Goal: Information Seeking & Learning: Learn about a topic

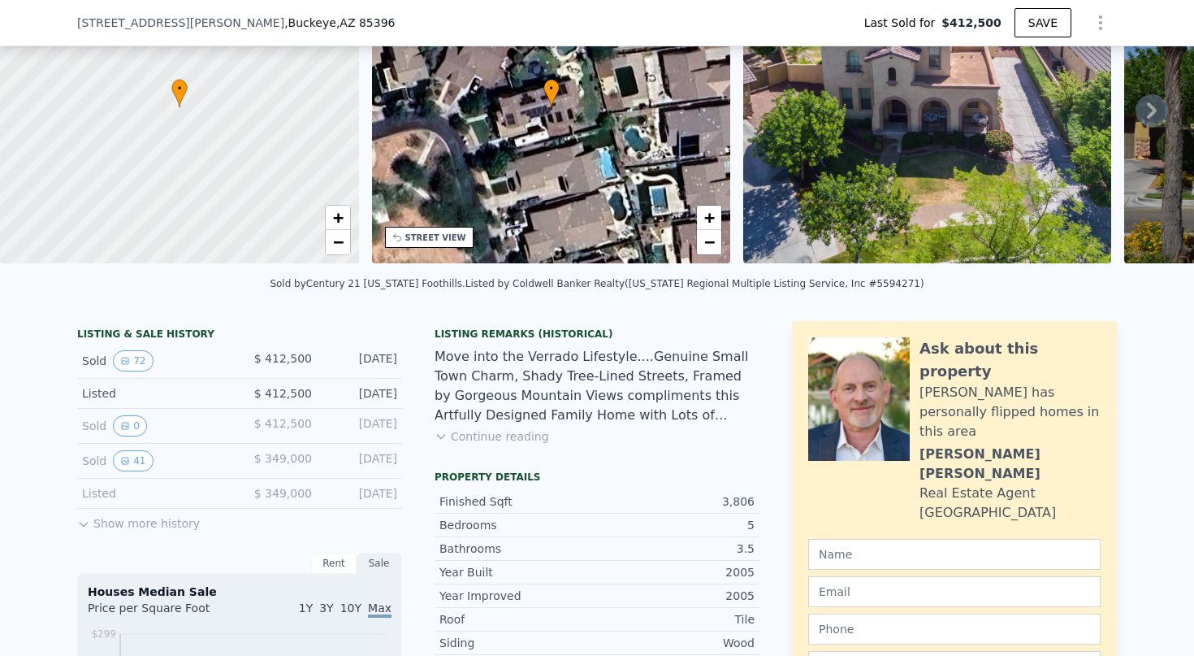
scroll to position [149, 0]
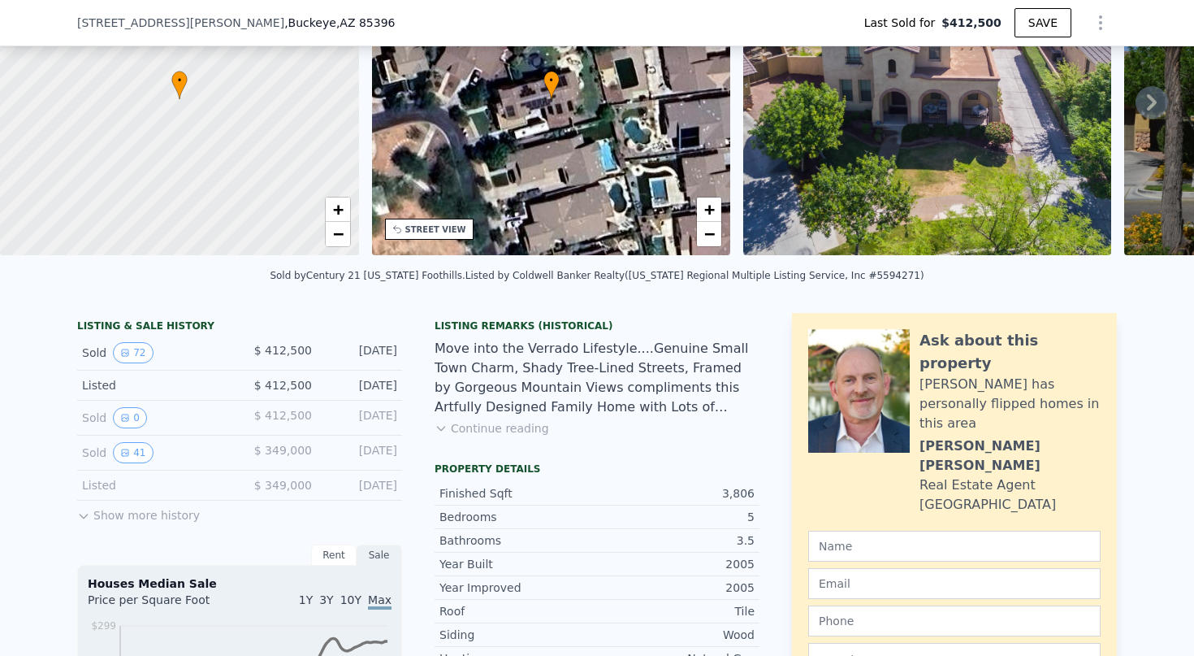
click at [80, 518] on icon at bounding box center [83, 516] width 7 height 4
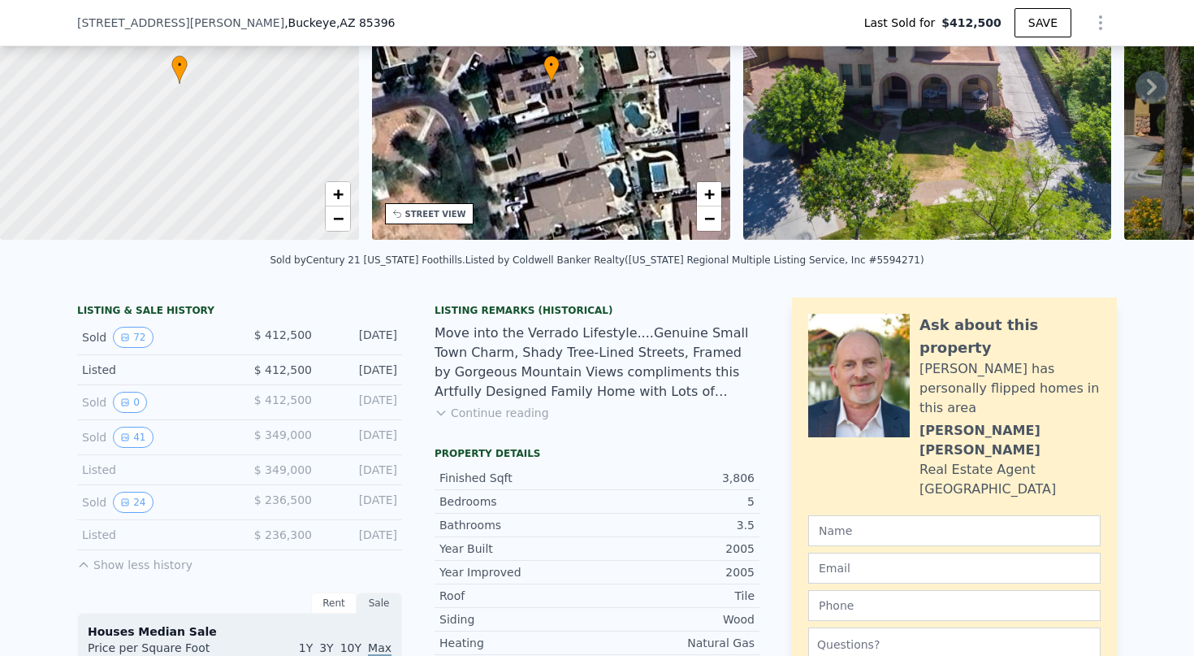
scroll to position [272, 0]
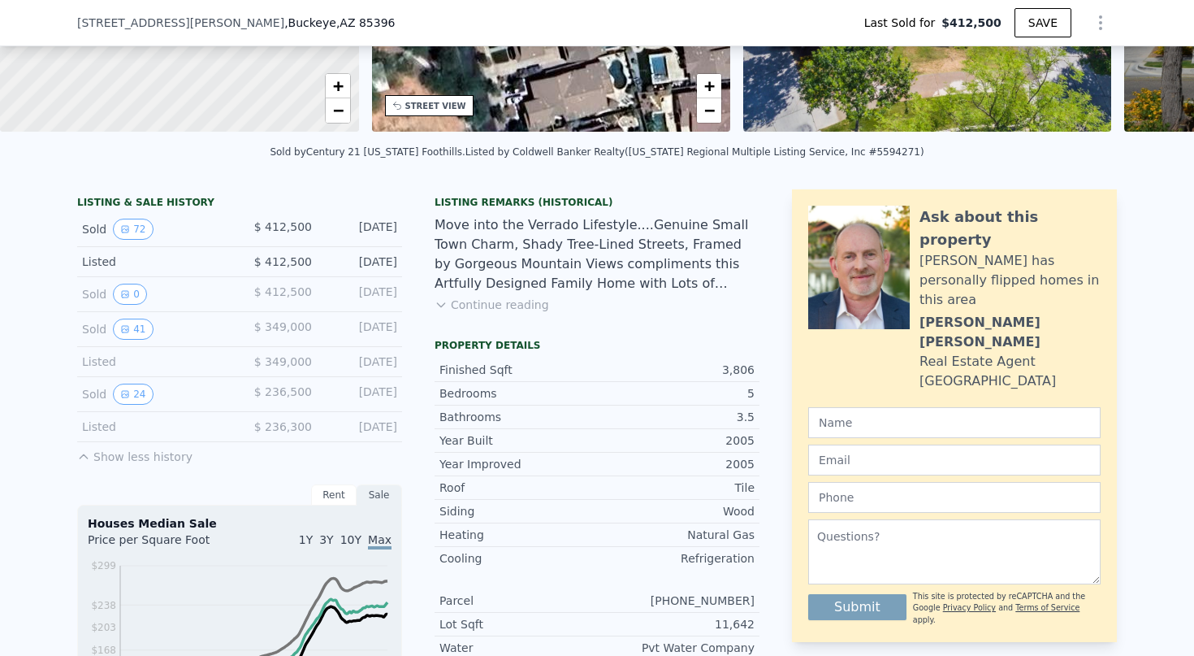
click at [449, 311] on button "Continue reading" at bounding box center [492, 305] width 115 height 16
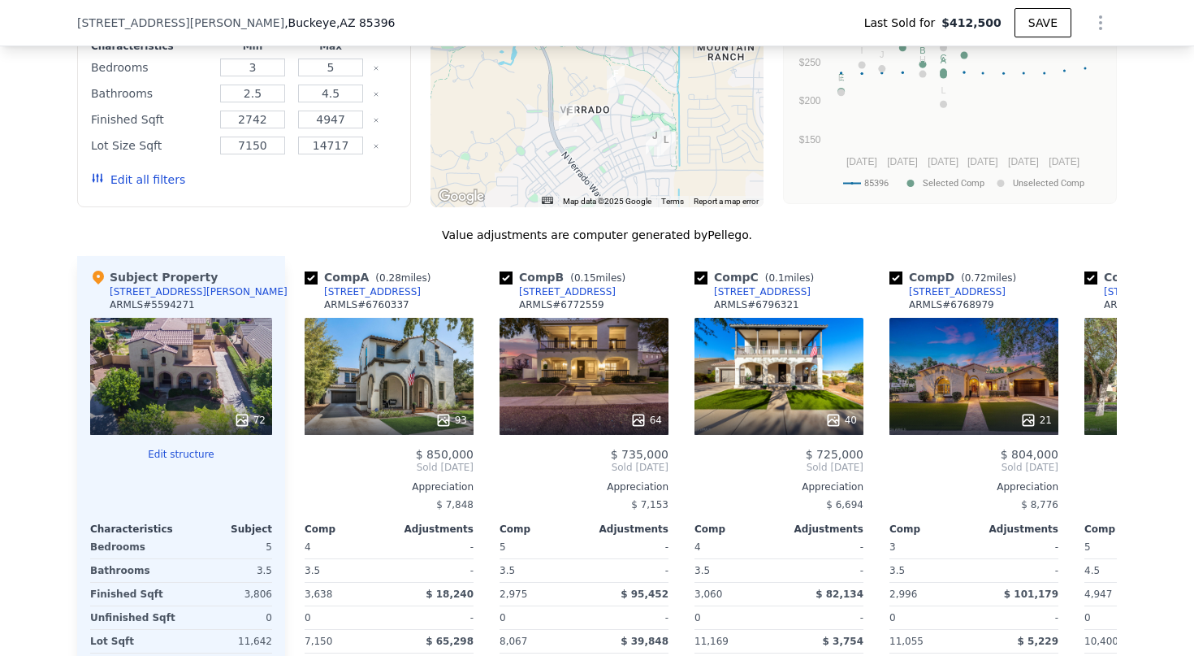
scroll to position [1832, 0]
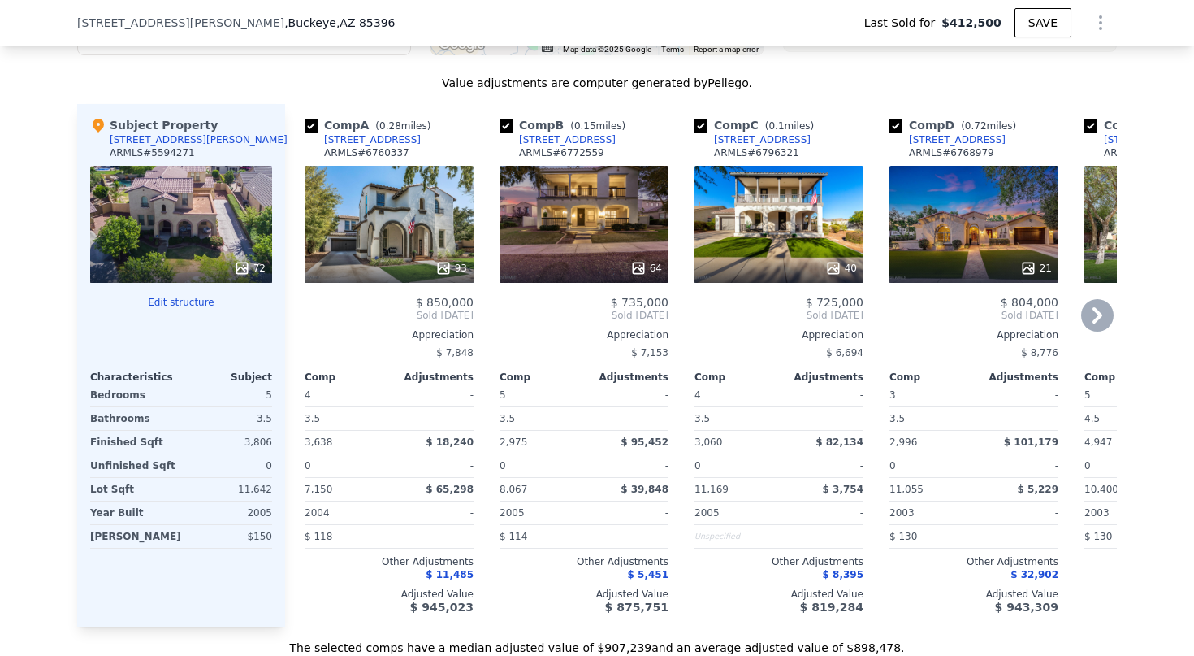
click at [1093, 307] on icon at bounding box center [1098, 315] width 10 height 16
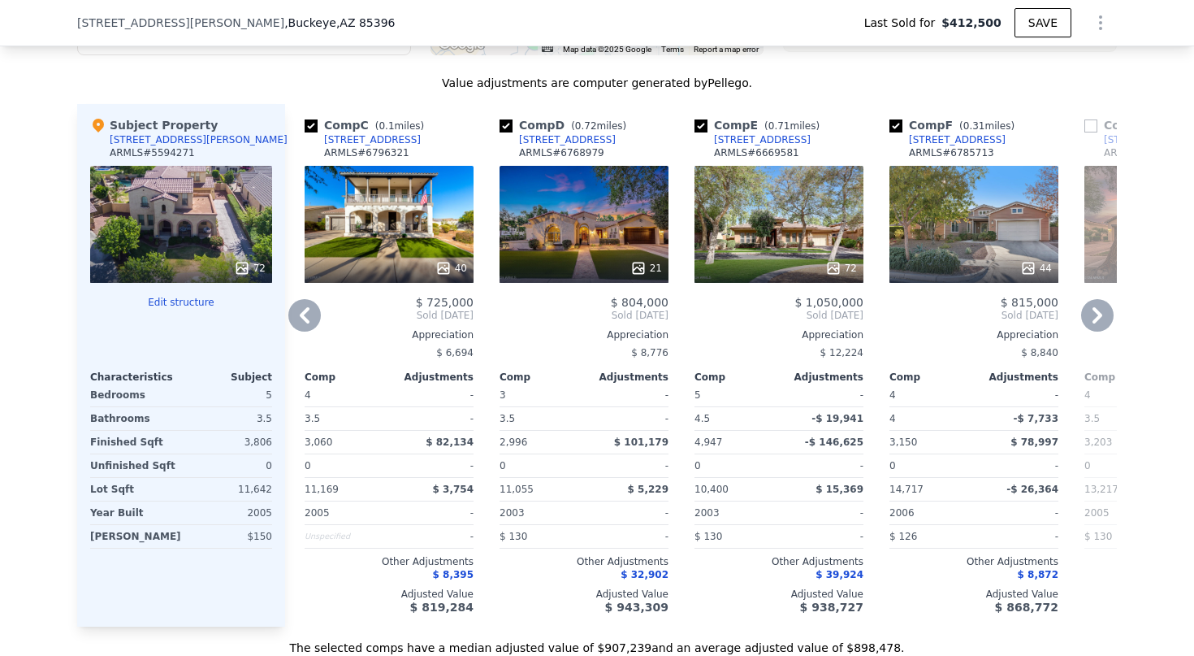
click at [1098, 299] on icon at bounding box center [1098, 315] width 33 height 33
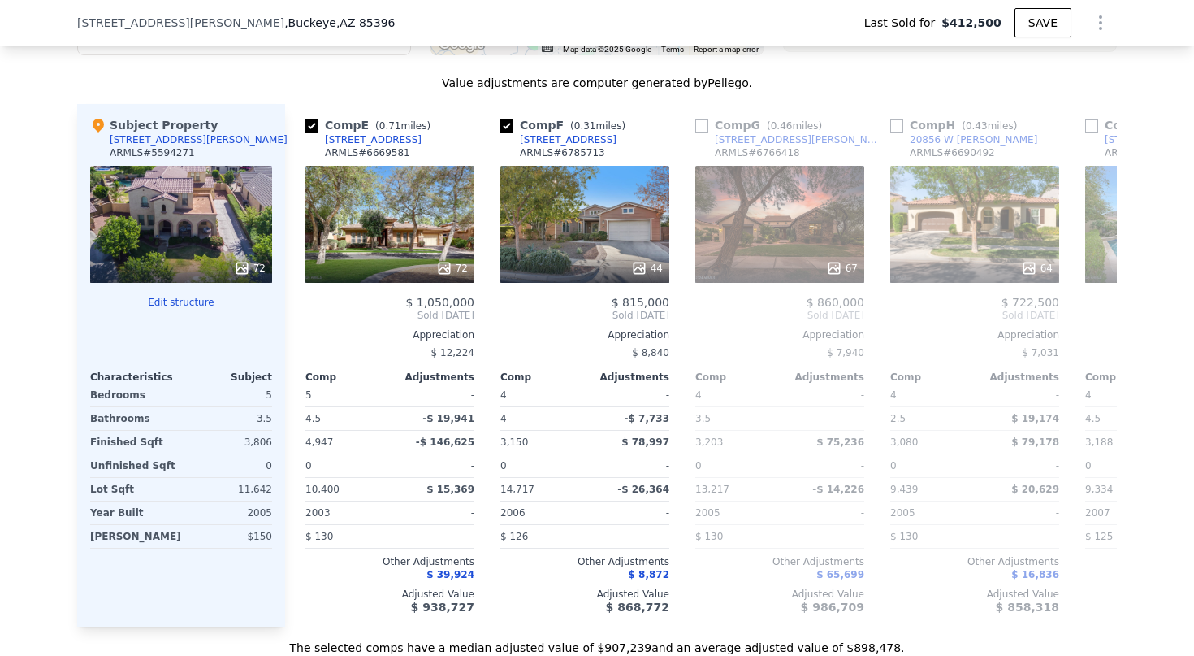
scroll to position [0, 780]
click at [1087, 299] on icon at bounding box center [1098, 315] width 33 height 33
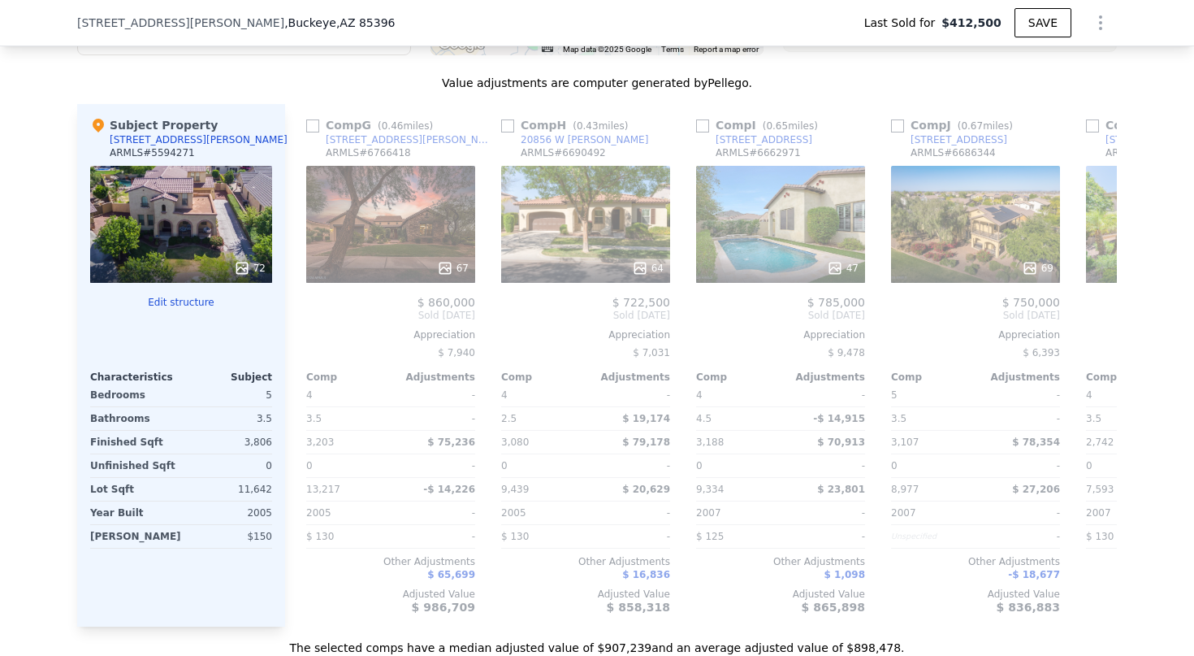
scroll to position [0, 1170]
click at [1095, 306] on icon at bounding box center [1098, 315] width 33 height 33
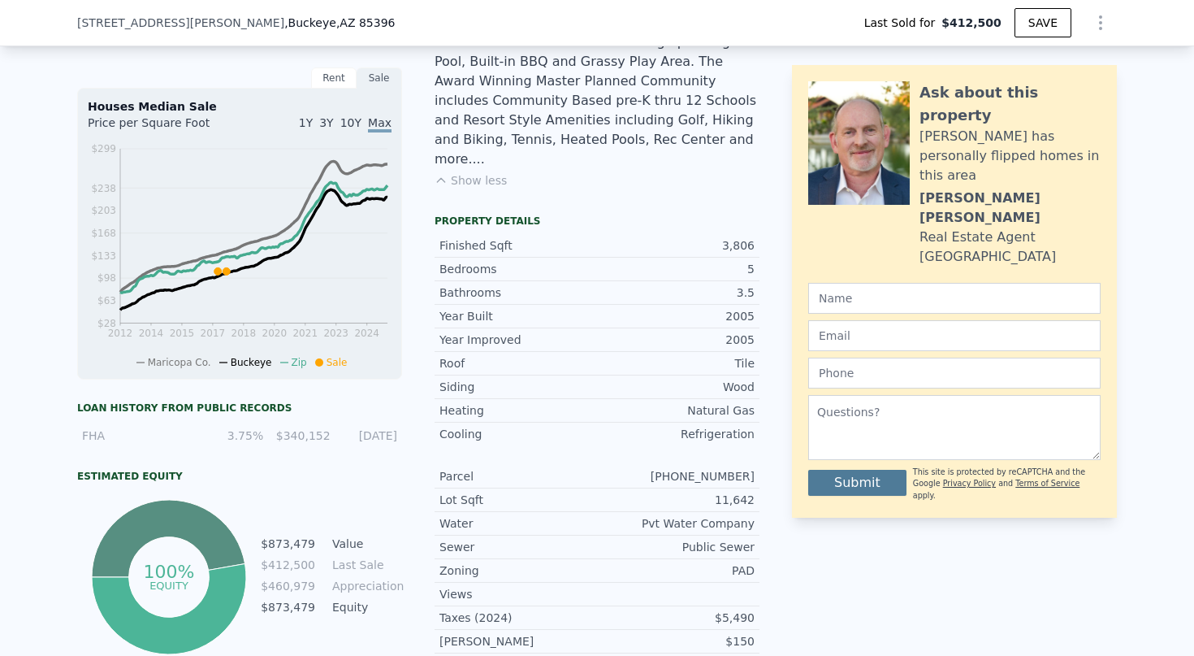
scroll to position [0, 7]
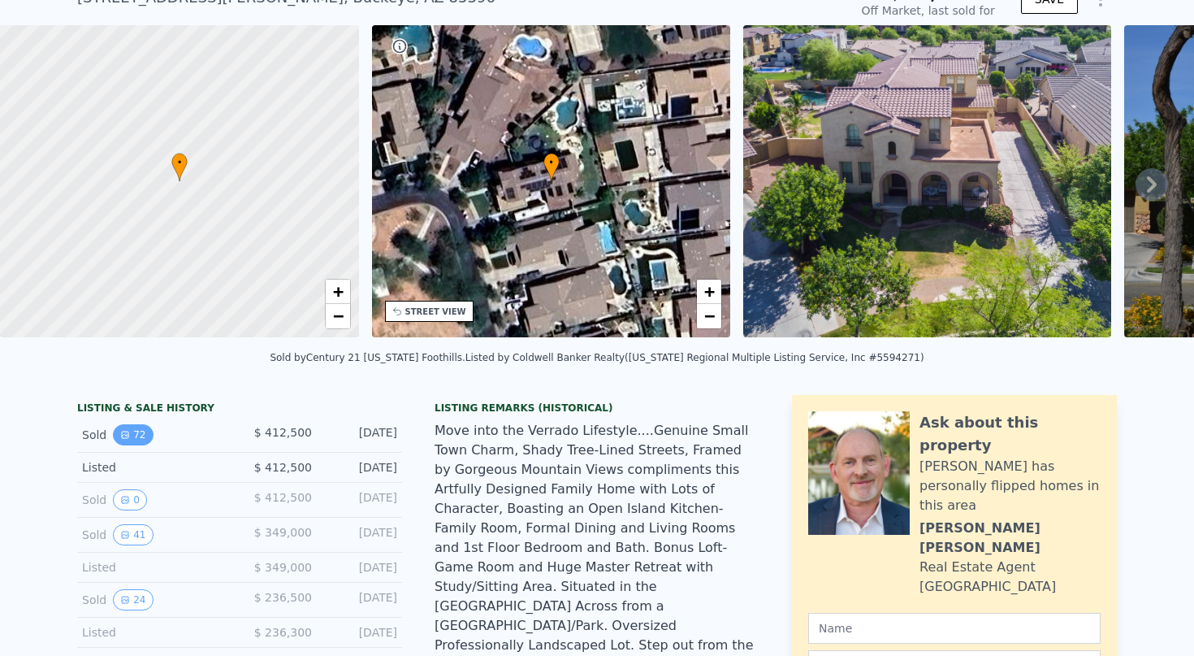
click at [128, 436] on button "72" at bounding box center [133, 434] width 40 height 21
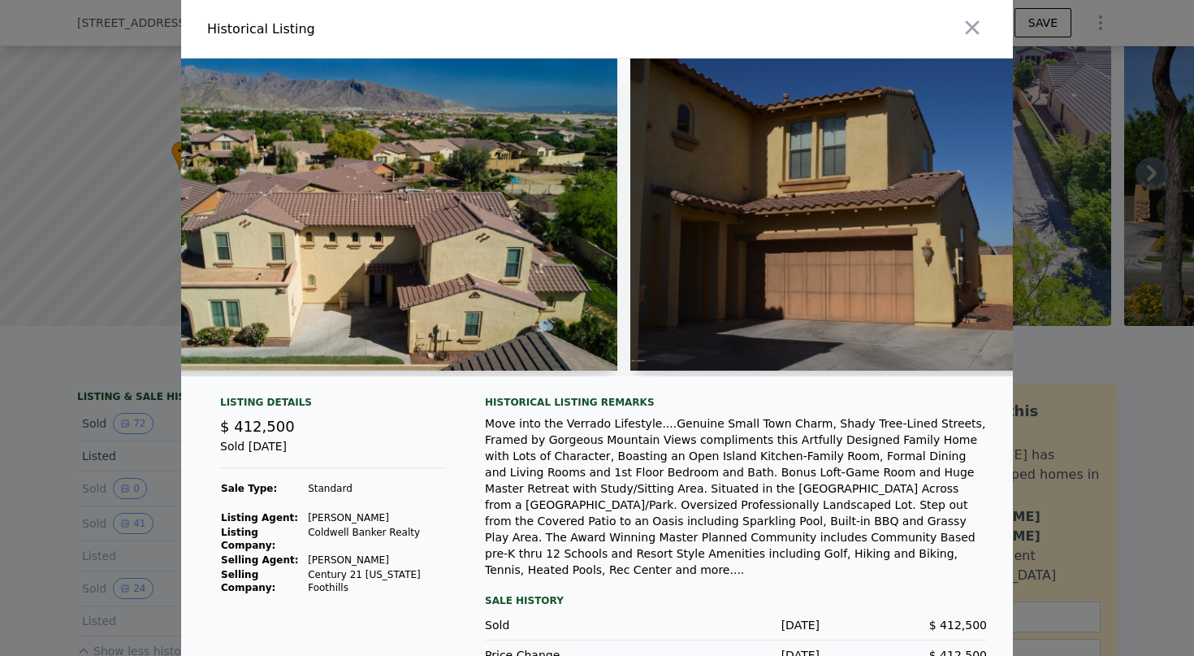
scroll to position [0, 0]
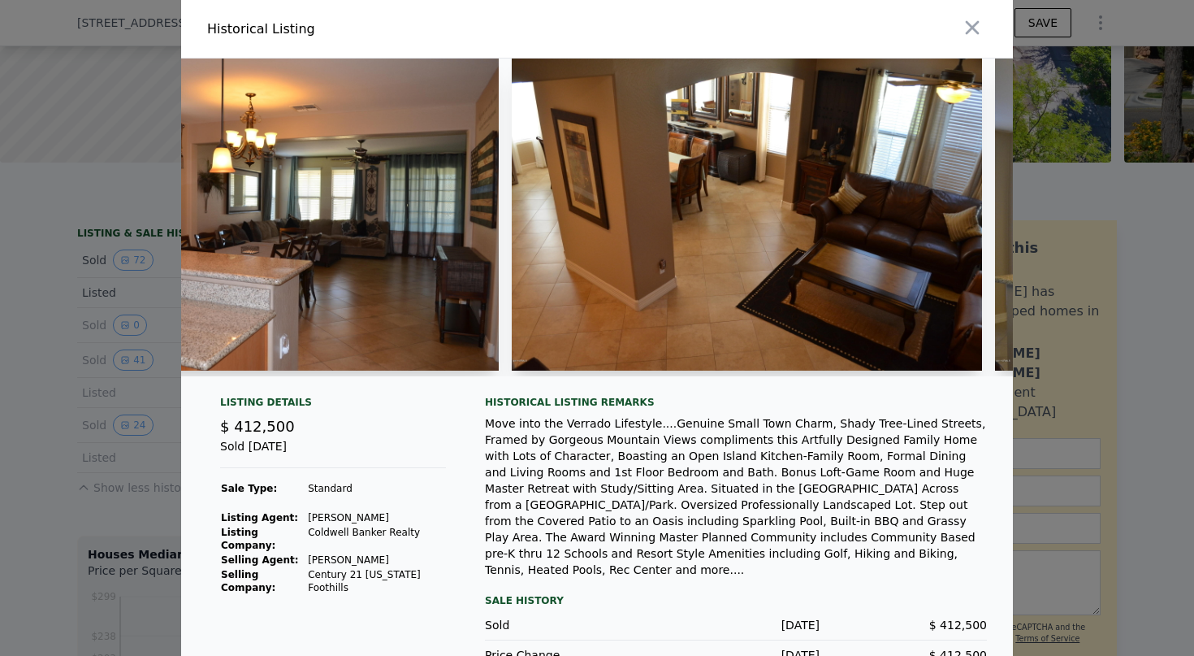
click at [714, 409] on div "Historical Listing remarks" at bounding box center [736, 402] width 502 height 13
click at [67, 249] on div at bounding box center [597, 328] width 1194 height 656
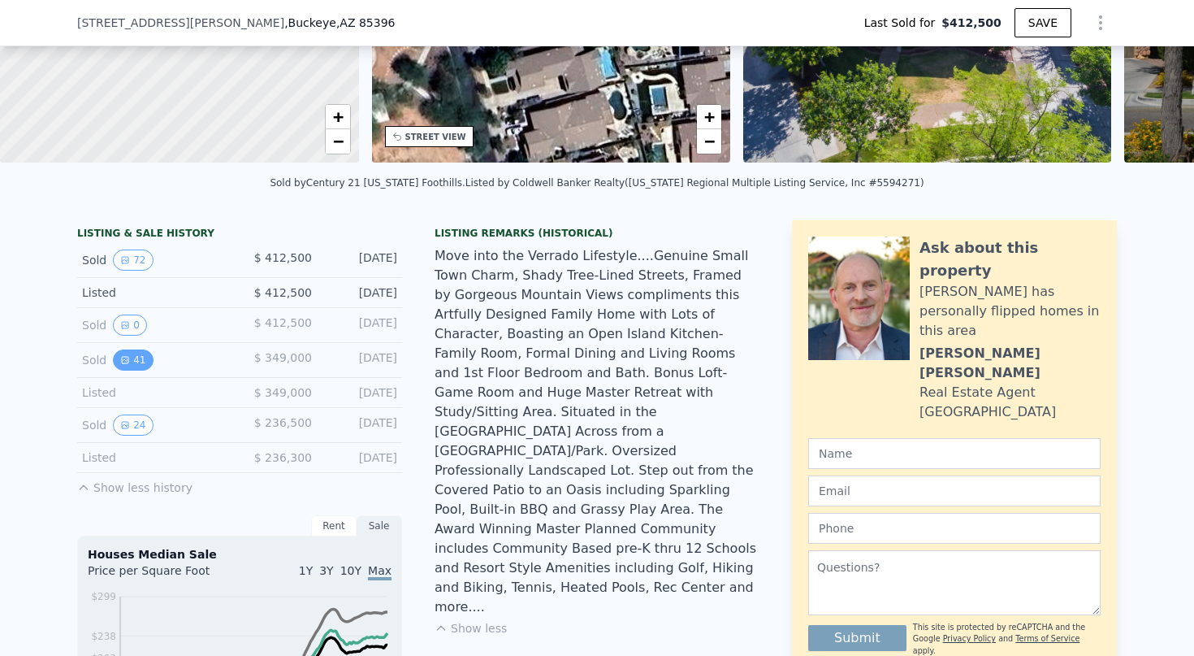
click at [137, 370] on button "41" at bounding box center [133, 359] width 40 height 21
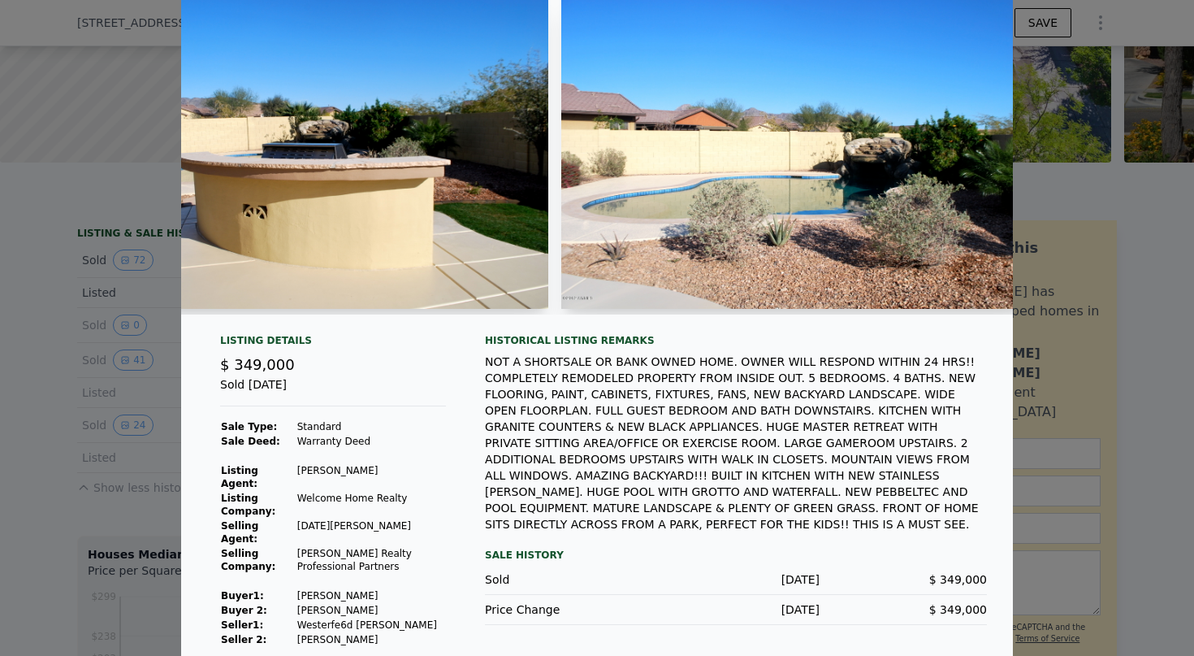
scroll to position [67, 0]
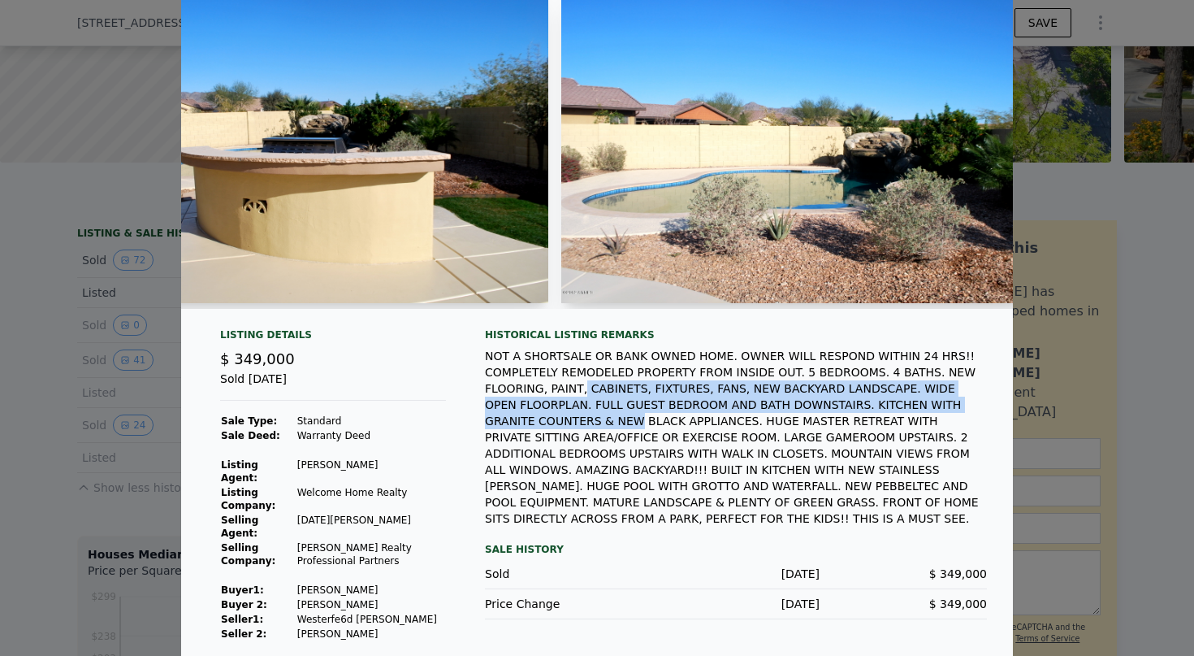
drag, startPoint x: 576, startPoint y: 400, endPoint x: 578, endPoint y: 432, distance: 32.5
click at [578, 432] on div "NOT A SHORTSALE OR BANK OWNED HOME. OWNER WILL RESPOND WITHIN 24 HRS!! COMPLETE…" at bounding box center [736, 437] width 502 height 179
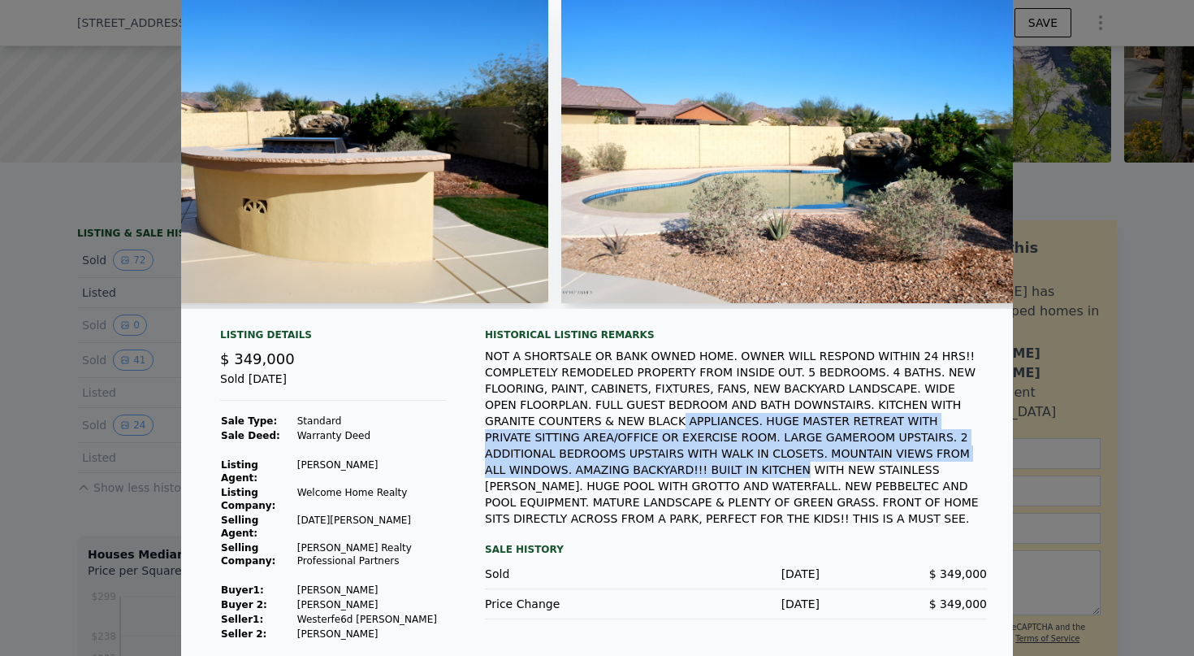
drag, startPoint x: 618, startPoint y: 432, endPoint x: 646, endPoint y: 477, distance: 52.5
click at [646, 477] on div "NOT A SHORTSALE OR BANK OWNED HOME. OWNER WILL RESPOND WITHIN 24 HRS!! COMPLETE…" at bounding box center [736, 437] width 502 height 179
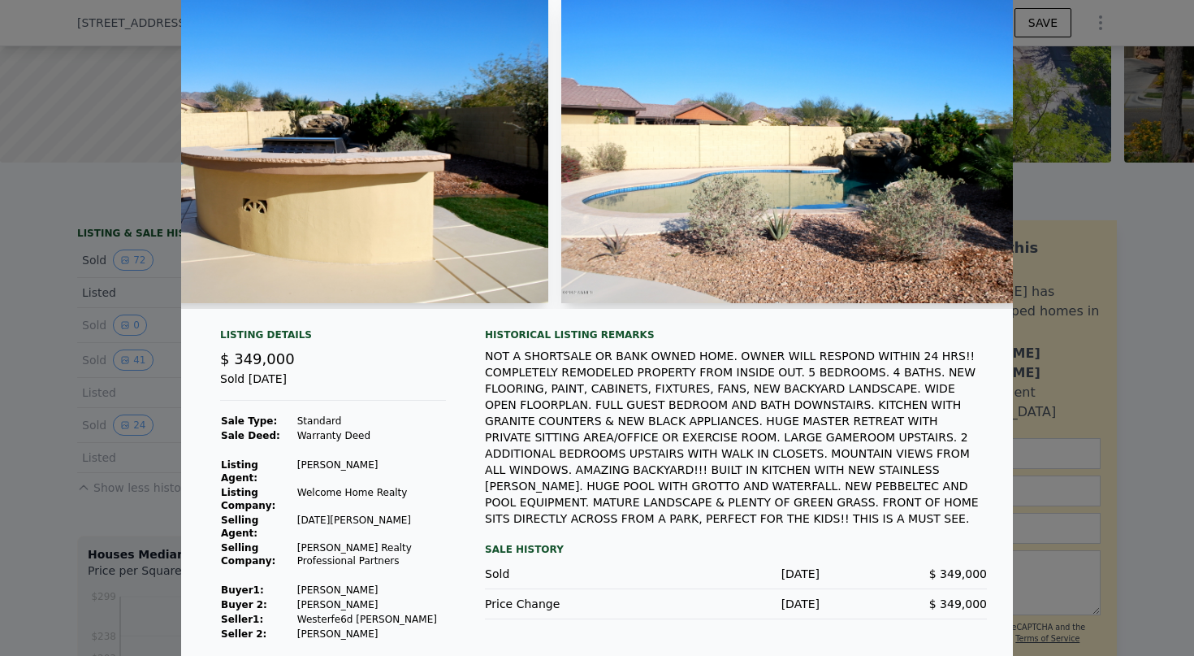
click at [163, 392] on div at bounding box center [597, 328] width 1194 height 656
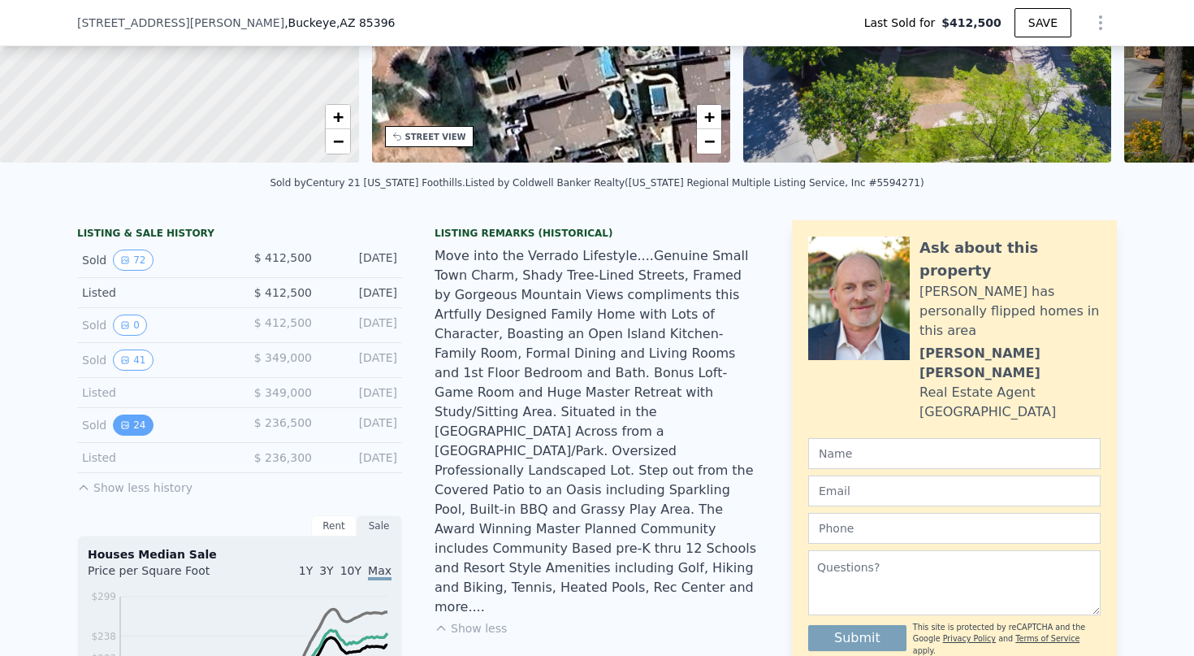
click at [121, 436] on button "24" at bounding box center [133, 424] width 40 height 21
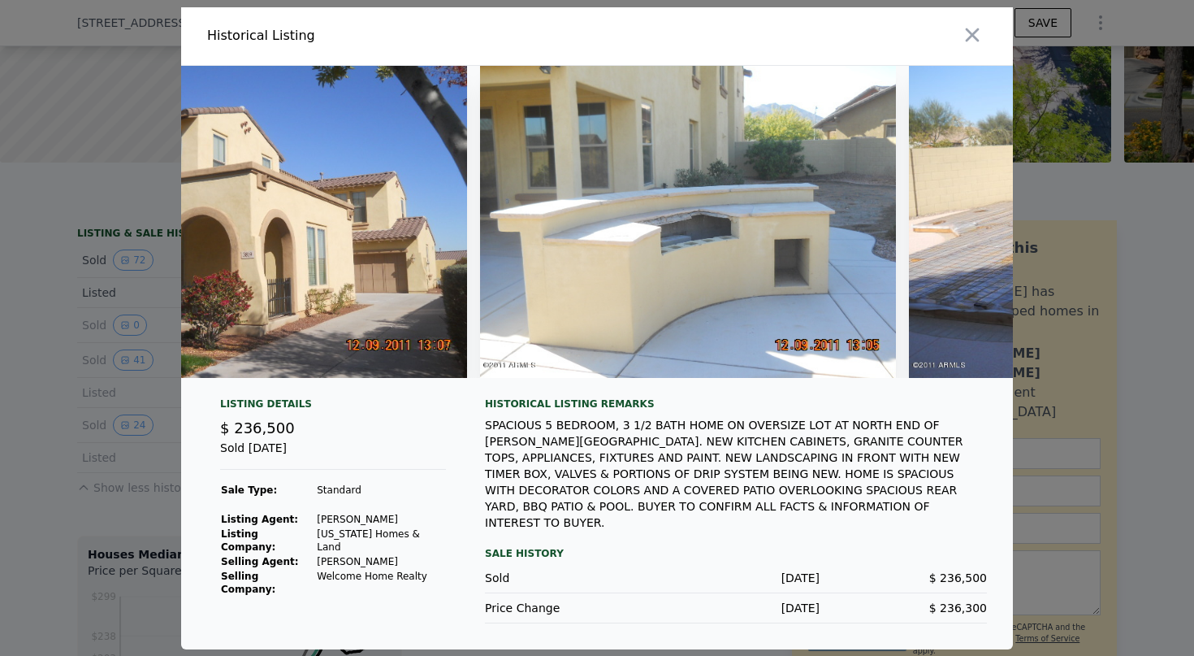
scroll to position [0, 8558]
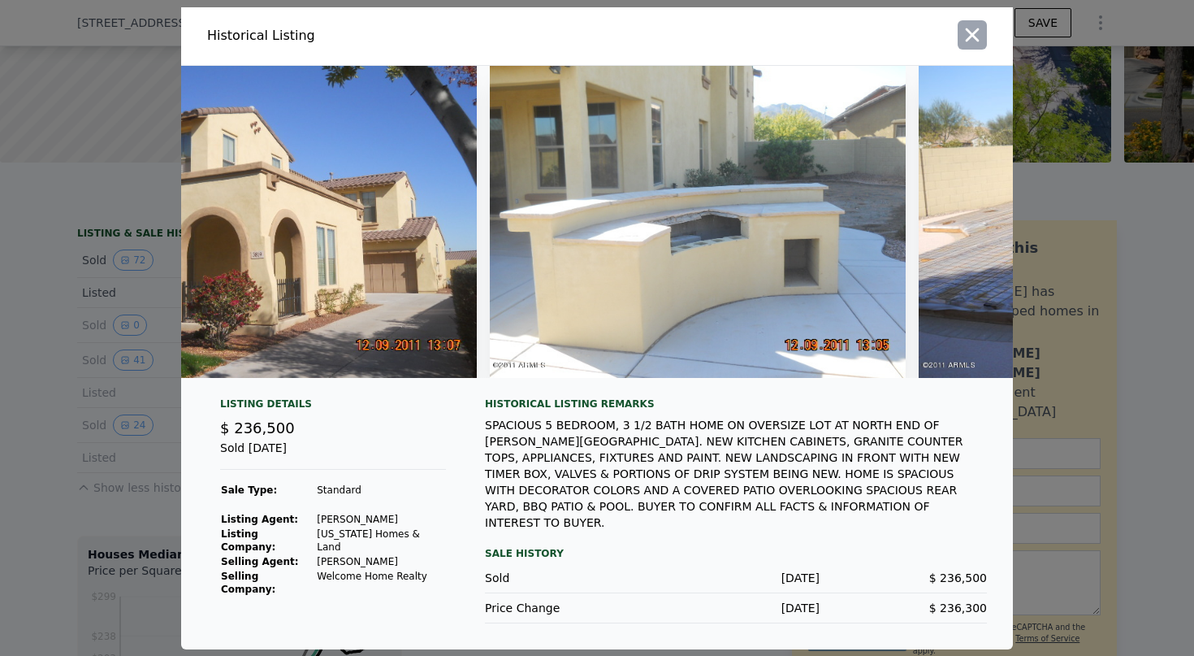
click at [965, 35] on icon "button" at bounding box center [972, 35] width 23 height 23
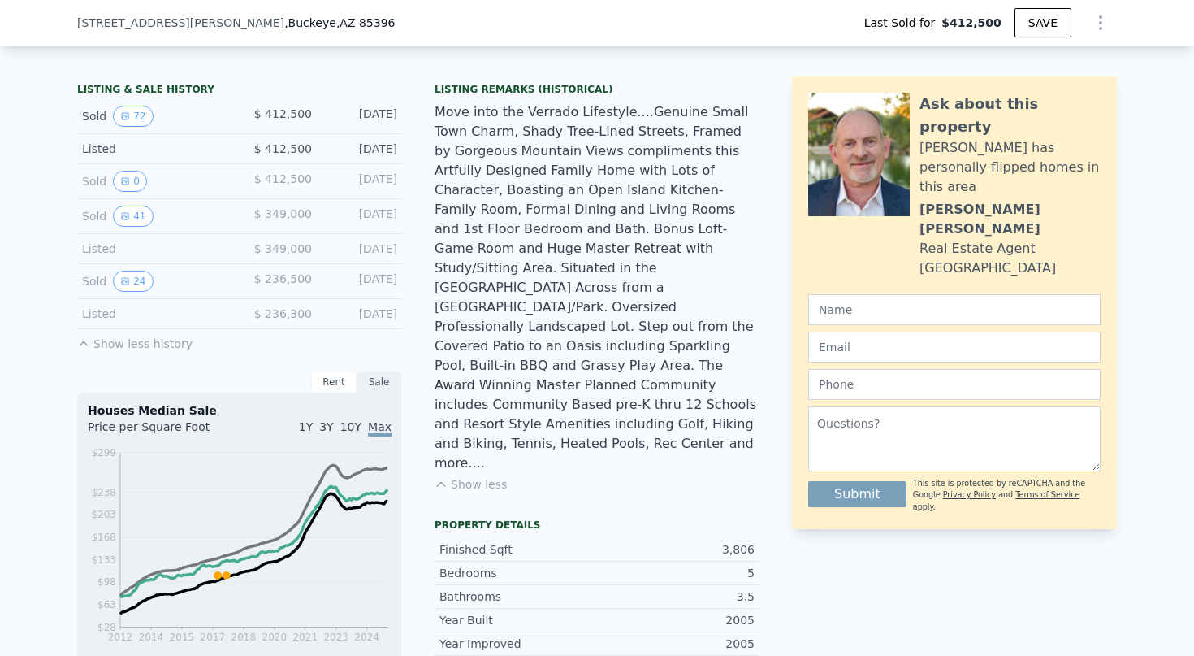
scroll to position [334, 0]
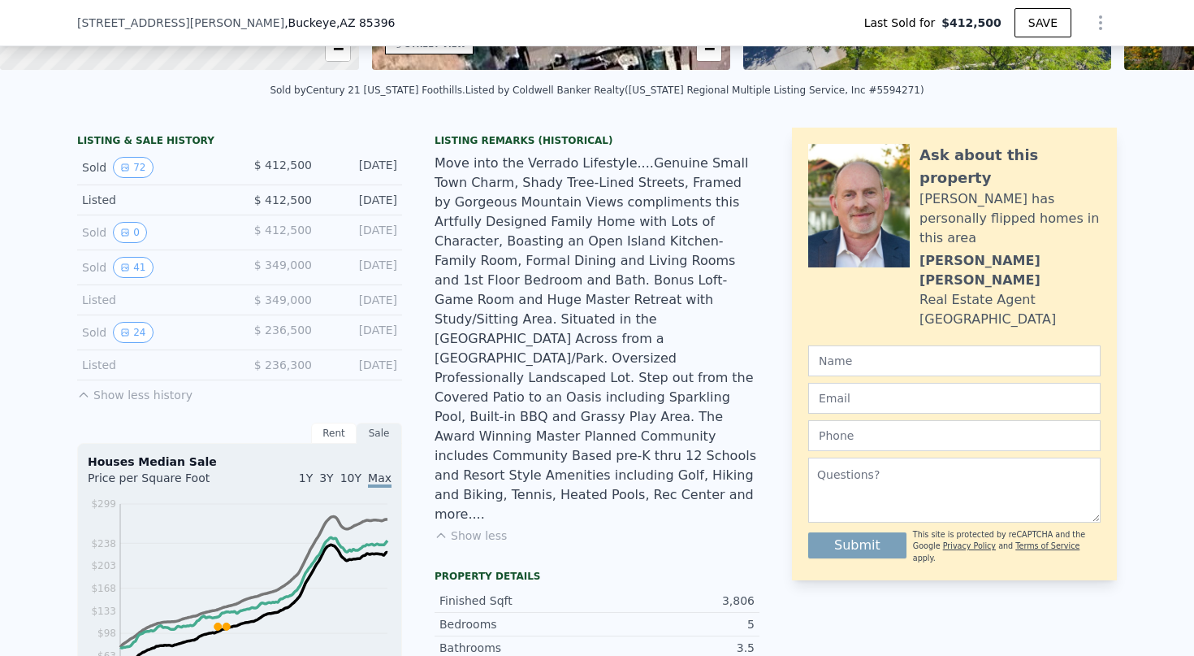
click at [469, 527] on button "Show less" at bounding box center [471, 535] width 72 height 16
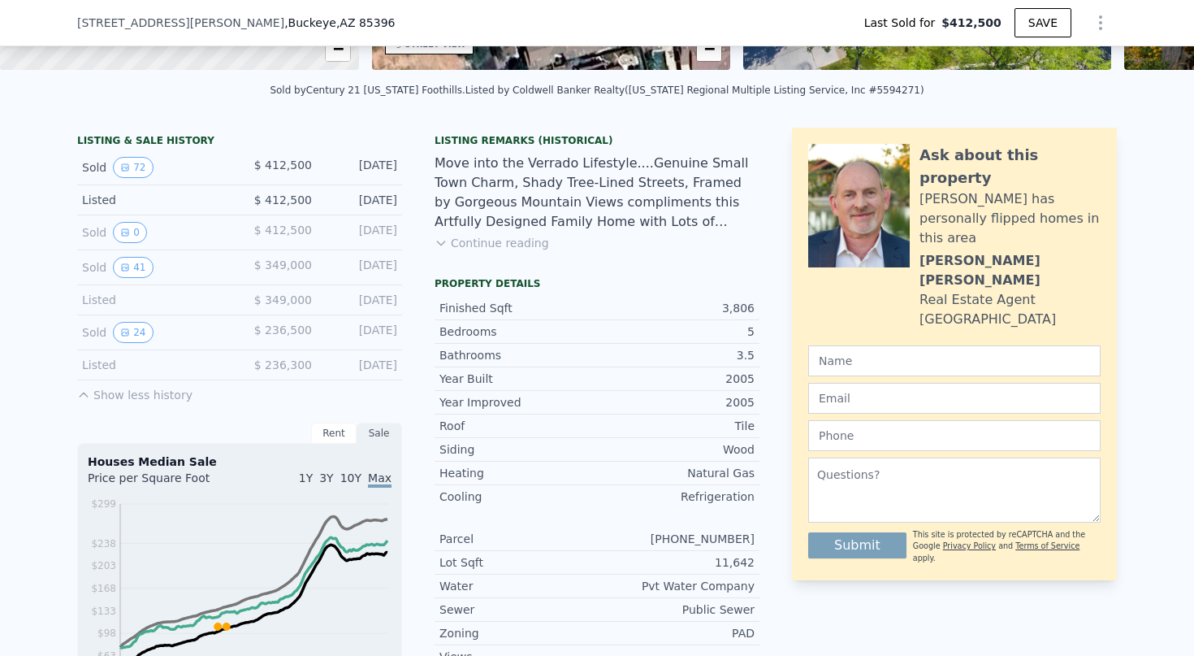
click at [481, 251] on button "Continue reading" at bounding box center [492, 243] width 115 height 16
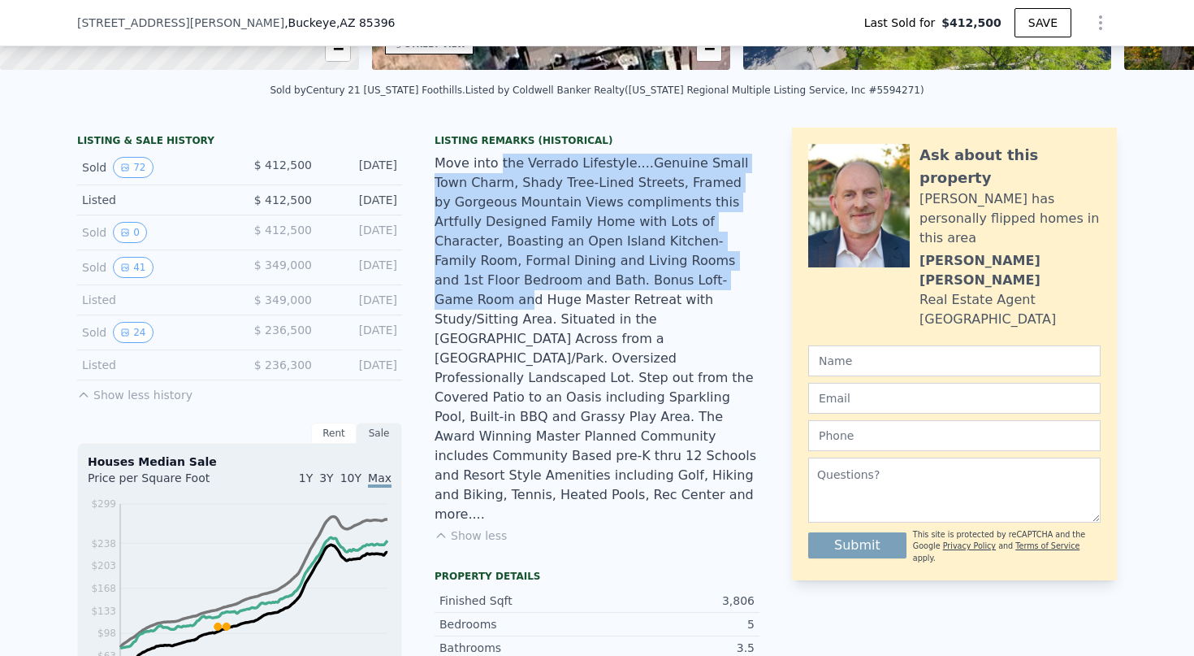
drag, startPoint x: 491, startPoint y: 175, endPoint x: 517, endPoint y: 306, distance: 134.2
click at [516, 304] on div "Move into the Verrado Lifestyle....Genuine Small Town Charm, Shady Tree-Lined S…" at bounding box center [597, 339] width 325 height 371
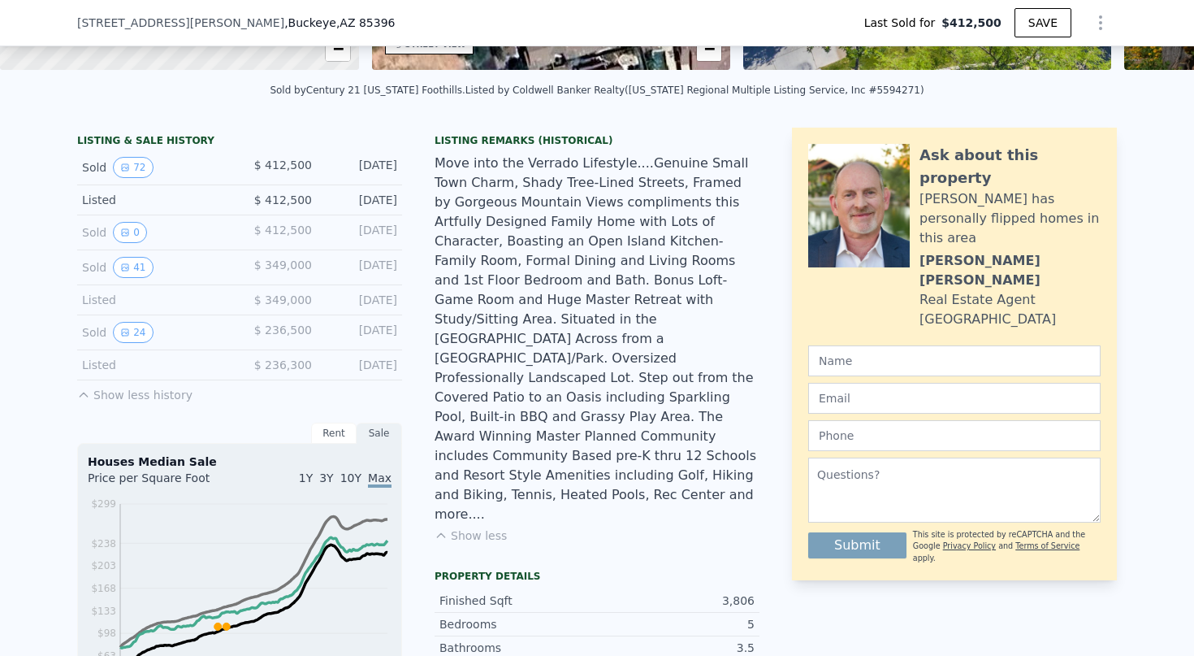
click at [83, 343] on div "Sold 24" at bounding box center [154, 332] width 145 height 21
click at [98, 373] on div "Listed" at bounding box center [154, 365] width 145 height 16
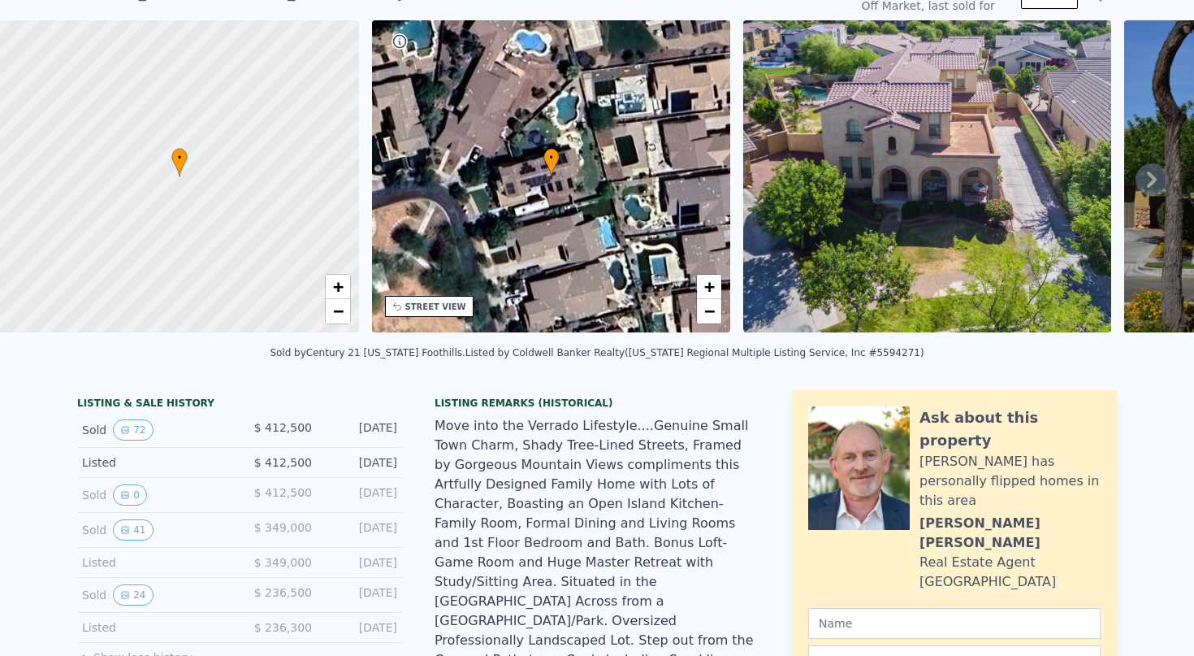
scroll to position [77, 0]
